Goal: Information Seeking & Learning: Learn about a topic

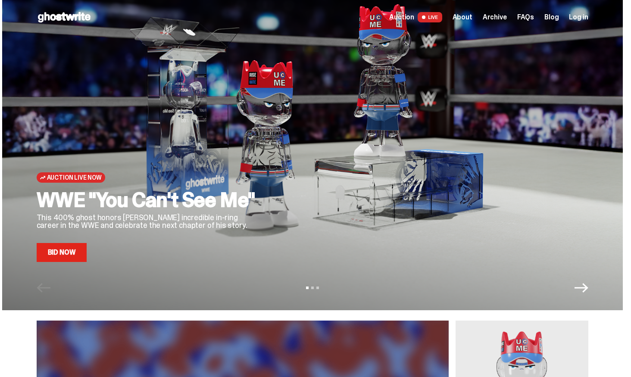
click at [499, 16] on span "Archive" at bounding box center [495, 17] width 24 height 7
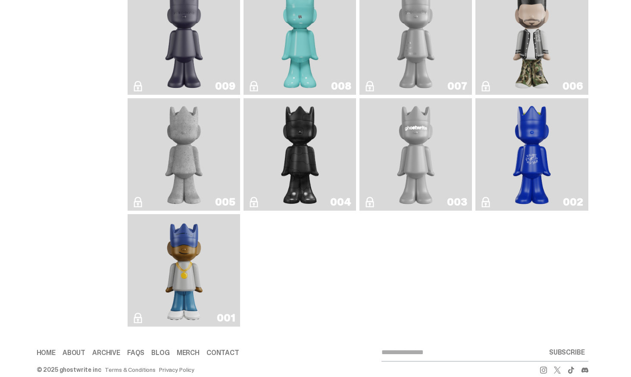
scroll to position [1617, 0]
click at [526, 163] on img "Rocky's Matcha" at bounding box center [532, 154] width 46 height 106
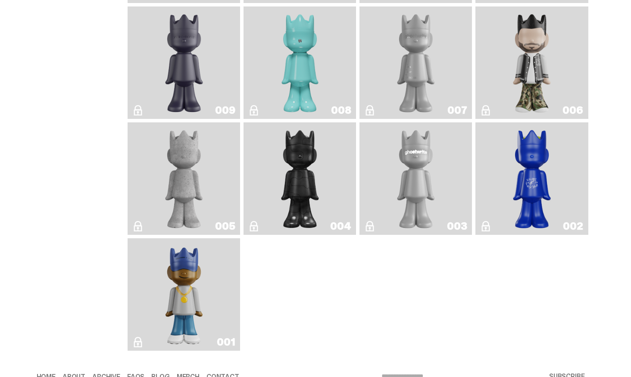
scroll to position [1591, 0]
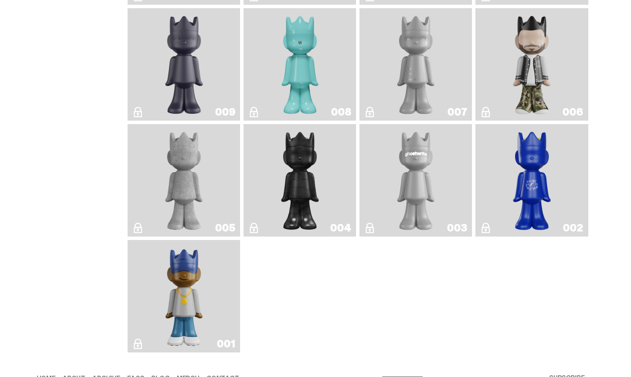
click at [298, 55] on img "Robin" at bounding box center [300, 65] width 46 height 106
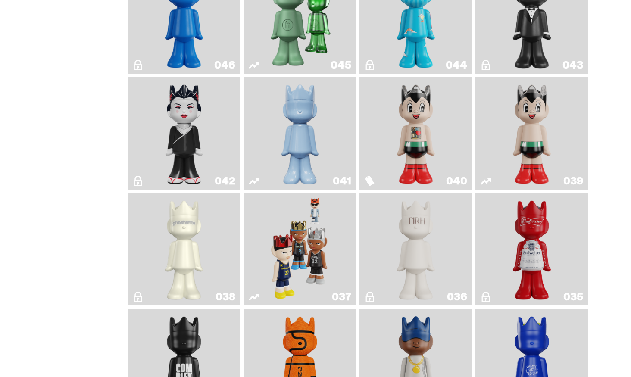
scroll to position [588, 0]
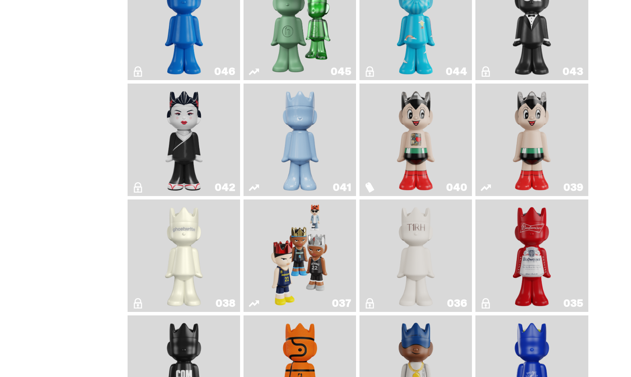
click at [289, 151] on img "Schrödinger's ghost: Winter Blue" at bounding box center [300, 140] width 46 height 106
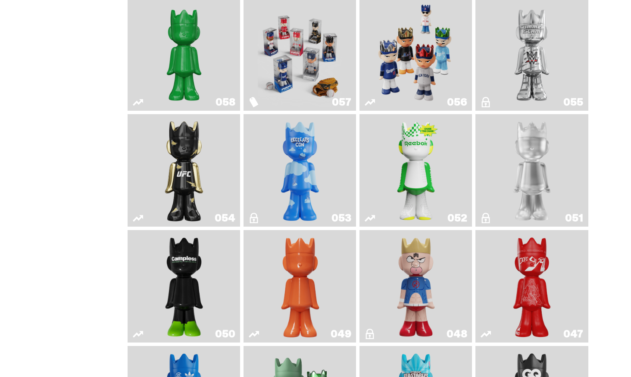
scroll to position [210, 0]
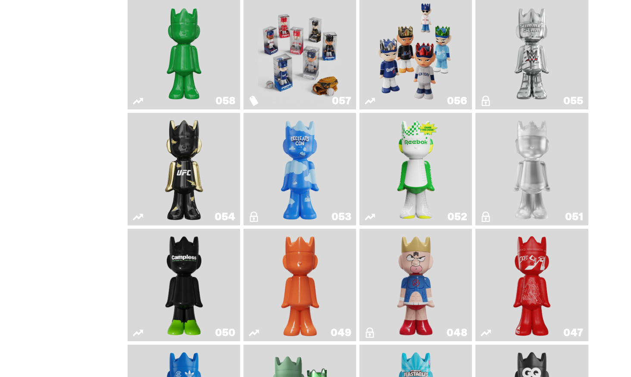
click at [303, 274] on img "Schrödinger's ghost: Orange Vibe" at bounding box center [300, 285] width 46 height 106
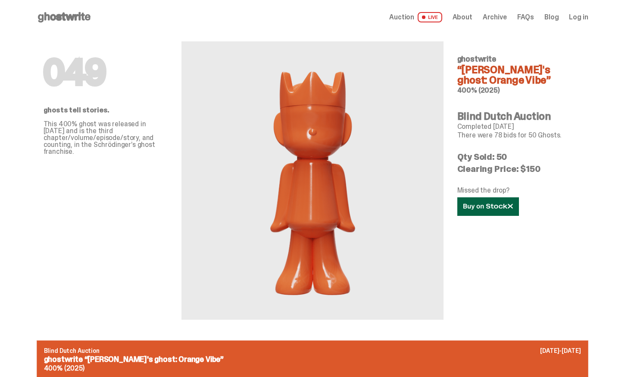
click at [475, 205] on use at bounding box center [487, 206] width 49 height 6
click at [412, 17] on span "Auction" at bounding box center [401, 17] width 25 height 7
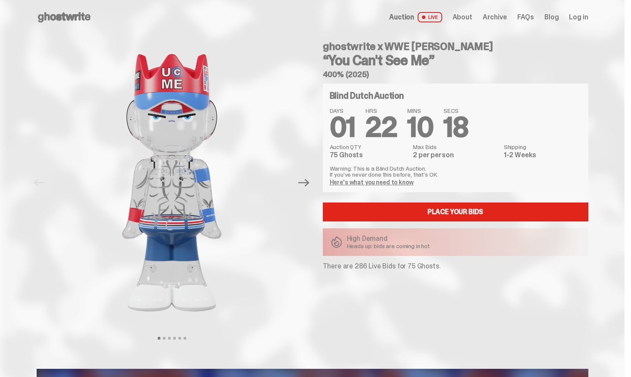
click at [504, 16] on span "Archive" at bounding box center [495, 17] width 24 height 7
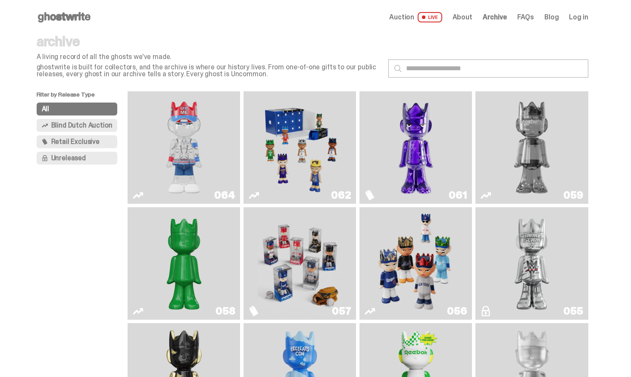
click at [406, 139] on img "Fantasy" at bounding box center [416, 148] width 84 height 106
